Goal: Information Seeking & Learning: Compare options

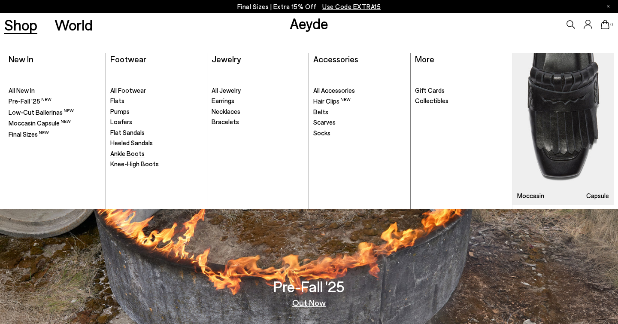
click at [114, 155] on span "Ankle Boots" at bounding box center [127, 153] width 34 height 8
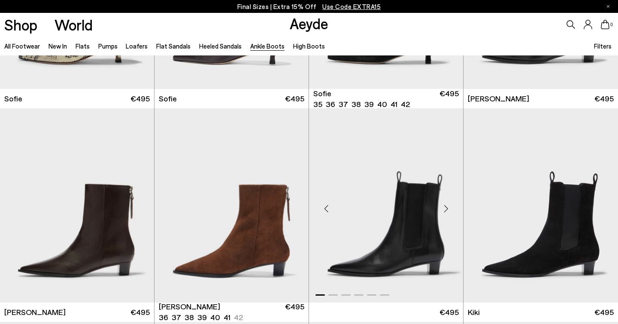
scroll to position [1081, 0]
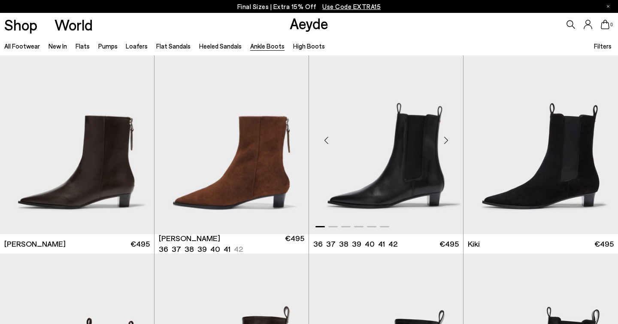
click at [373, 142] on img "1 / 6" at bounding box center [386, 137] width 154 height 194
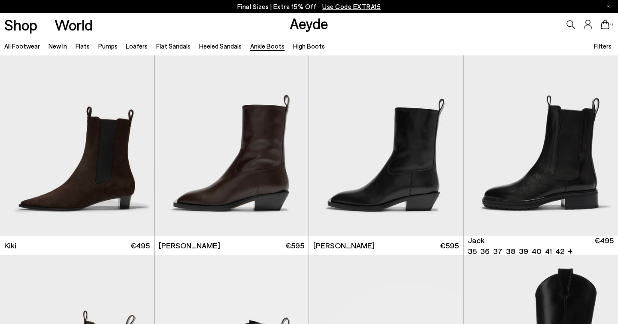
scroll to position [1331, 0]
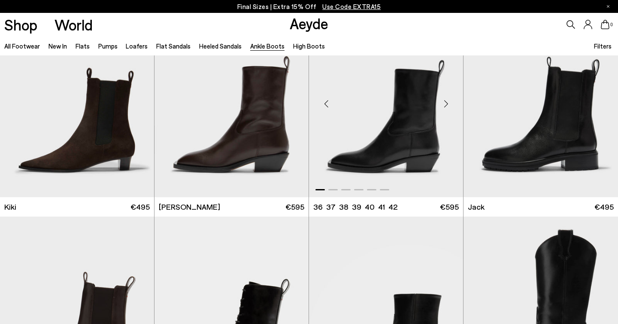
click at [399, 141] on img "1 / 6" at bounding box center [386, 100] width 154 height 194
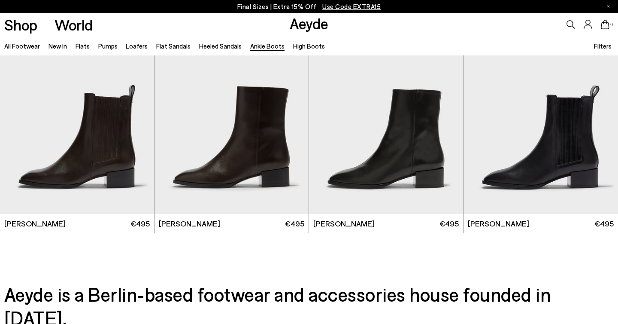
scroll to position [1742, 0]
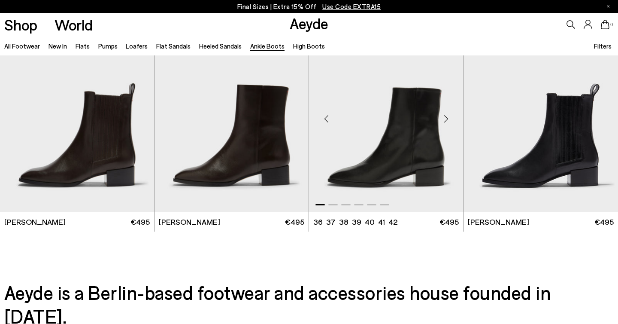
click at [376, 137] on img "1 / 6" at bounding box center [386, 115] width 154 height 194
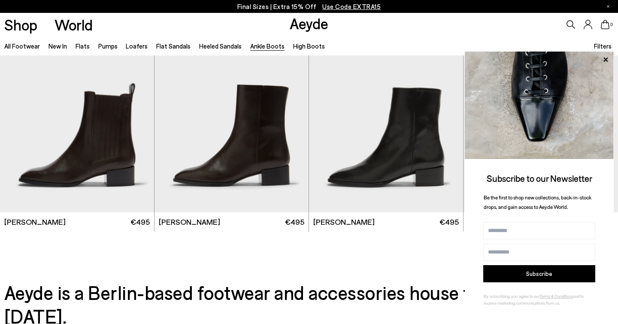
click at [604, 56] on icon at bounding box center [605, 59] width 11 height 11
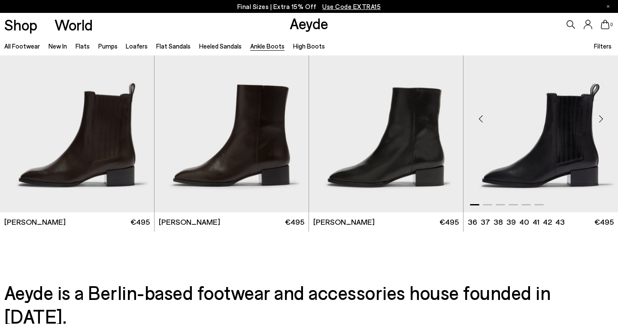
click at [557, 120] on img "1 / 6" at bounding box center [541, 115] width 155 height 194
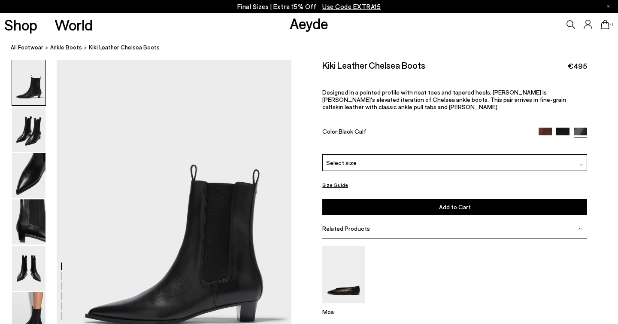
scroll to position [66, 0]
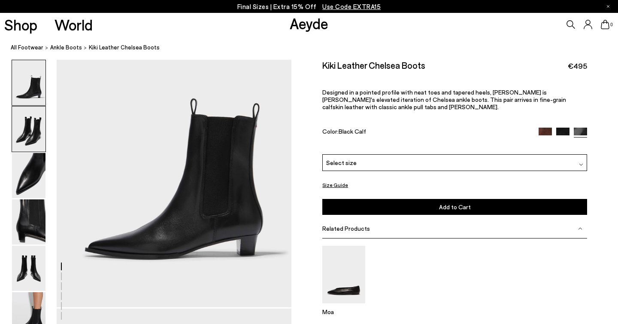
click at [25, 130] on img at bounding box center [28, 128] width 33 height 45
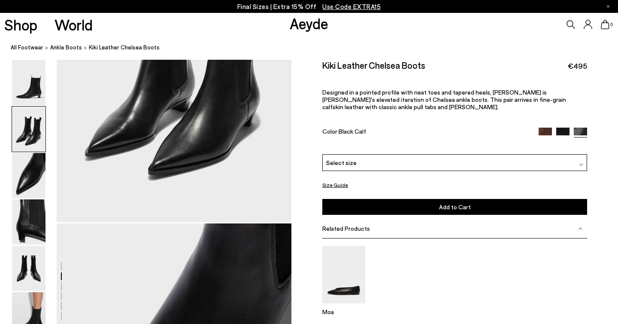
scroll to position [470, 0]
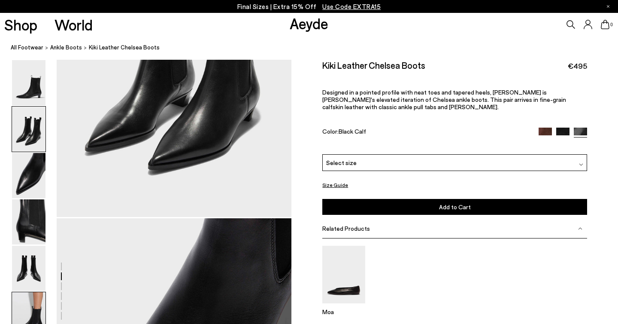
click at [36, 308] on img at bounding box center [28, 314] width 33 height 45
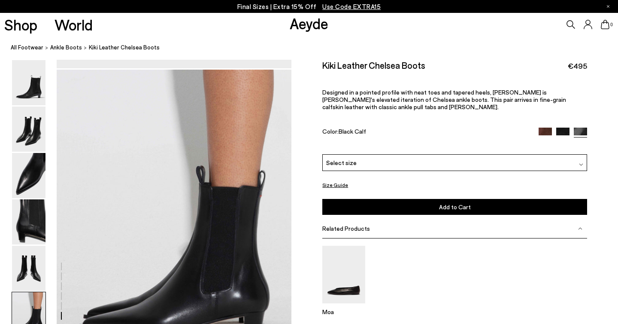
scroll to position [1562, 0]
click at [364, 154] on div "Select size" at bounding box center [454, 162] width 265 height 17
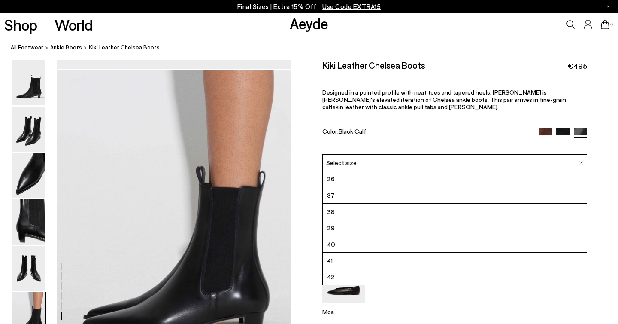
click at [364, 154] on div "Select size" at bounding box center [454, 162] width 265 height 17
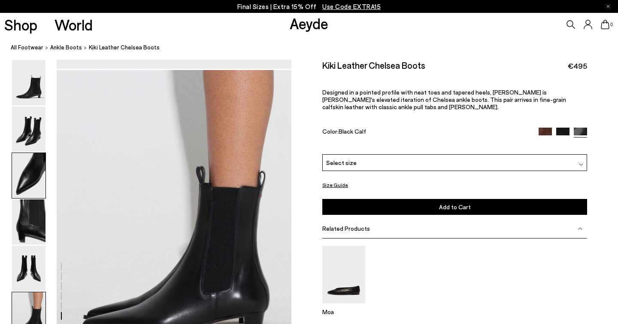
click at [34, 178] on img at bounding box center [28, 175] width 33 height 45
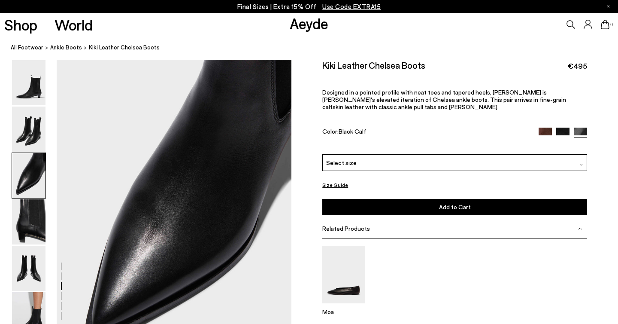
scroll to position [630, 0]
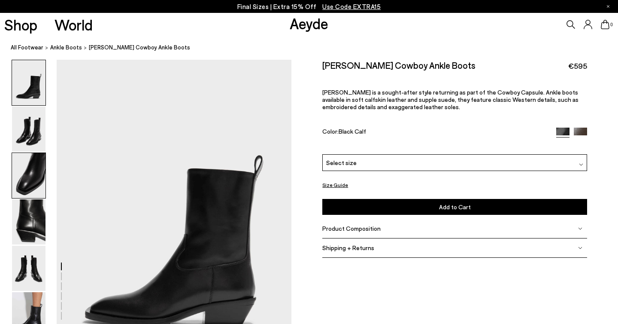
click at [42, 167] on img at bounding box center [28, 175] width 33 height 45
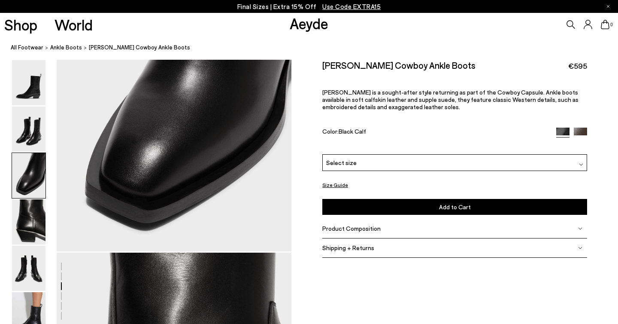
scroll to position [773, 0]
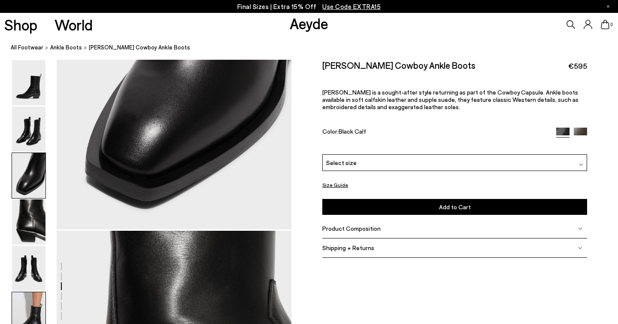
click at [24, 313] on img at bounding box center [28, 314] width 33 height 45
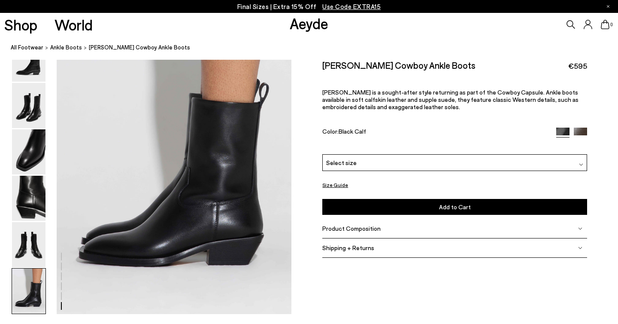
scroll to position [1632, 0]
click at [24, 163] on img at bounding box center [28, 151] width 33 height 45
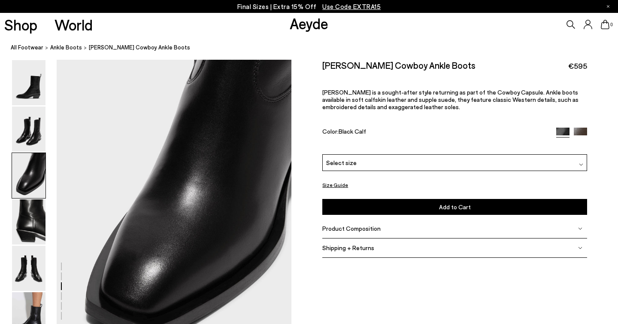
scroll to position [630, 0]
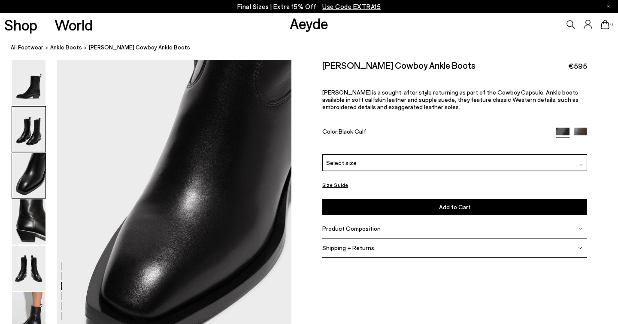
click at [39, 133] on img at bounding box center [28, 128] width 33 height 45
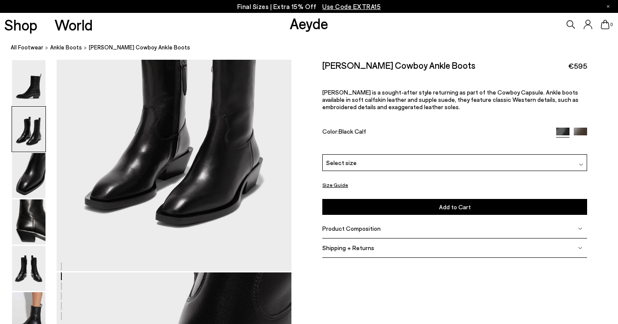
scroll to position [417, 0]
click at [36, 82] on img at bounding box center [28, 82] width 33 height 45
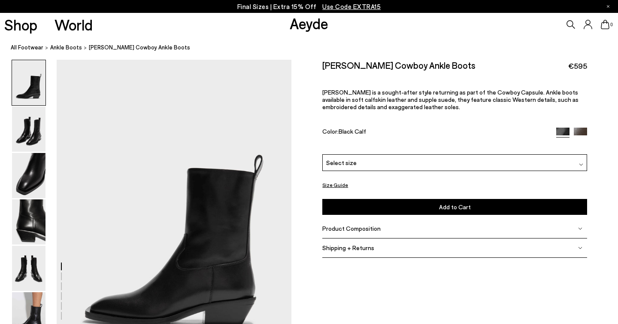
scroll to position [0, 0]
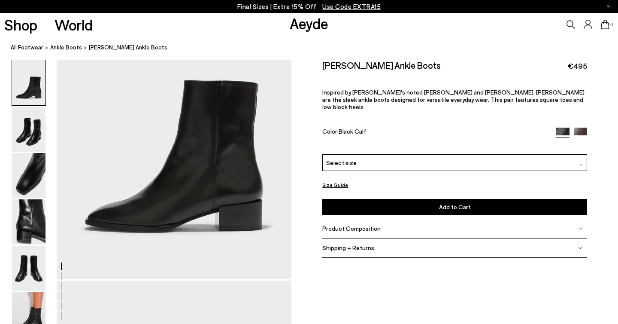
scroll to position [92, 0]
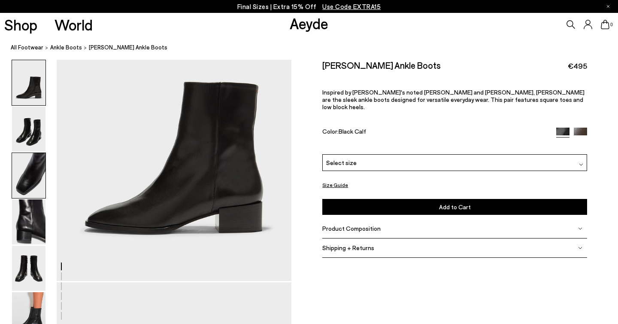
click at [22, 188] on img at bounding box center [28, 175] width 33 height 45
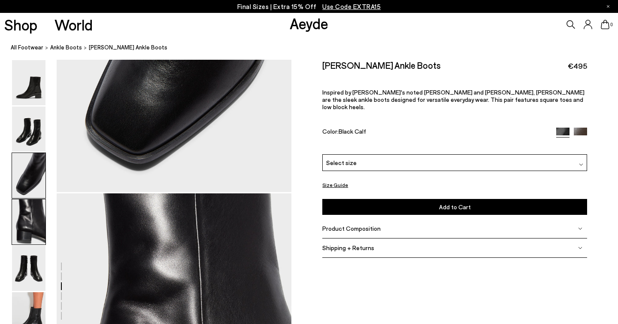
scroll to position [838, 0]
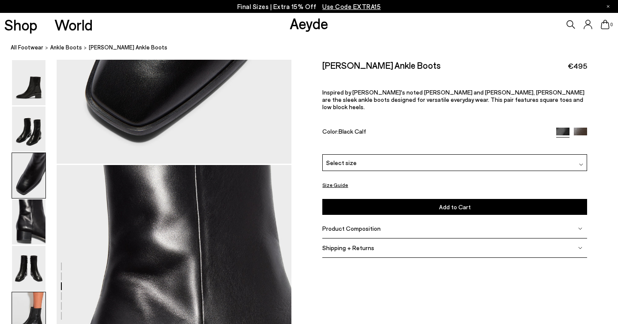
click at [24, 303] on img at bounding box center [28, 314] width 33 height 45
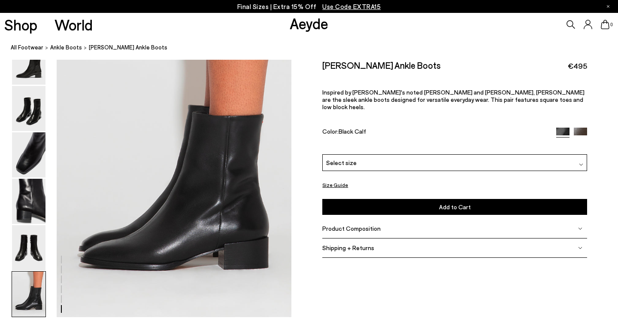
scroll to position [1632, 0]
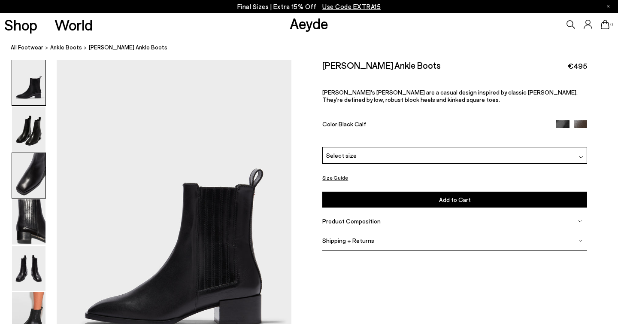
click at [34, 183] on img at bounding box center [28, 175] width 33 height 45
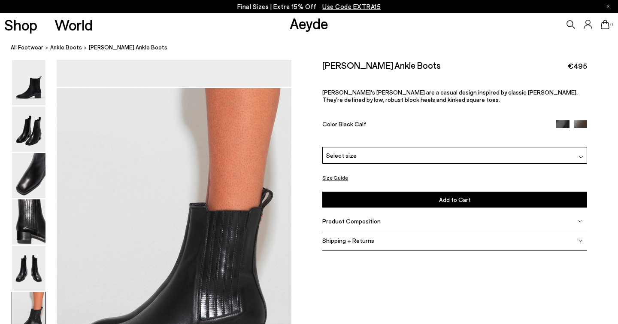
scroll to position [1544, 0]
click at [20, 186] on img at bounding box center [28, 175] width 33 height 45
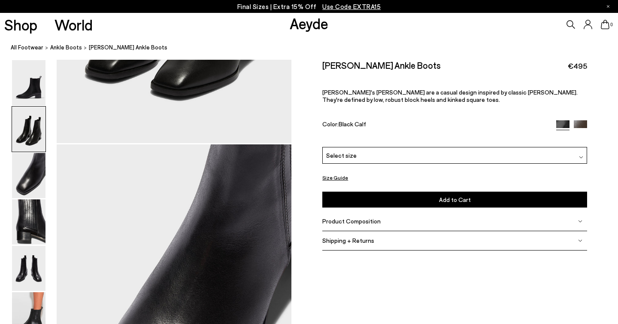
scroll to position [543, 0]
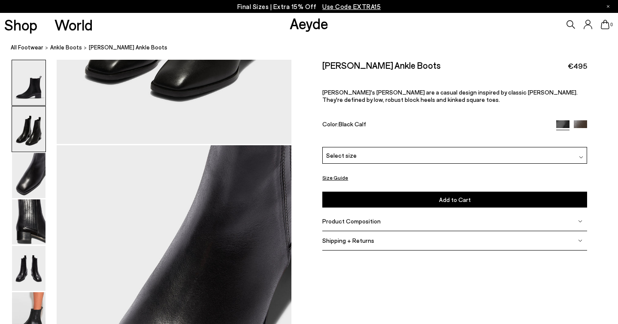
click at [35, 100] on img at bounding box center [28, 82] width 33 height 45
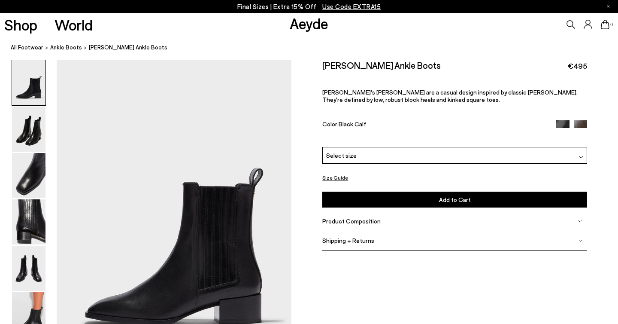
scroll to position [0, 0]
